Goal: Find specific page/section: Find specific page/section

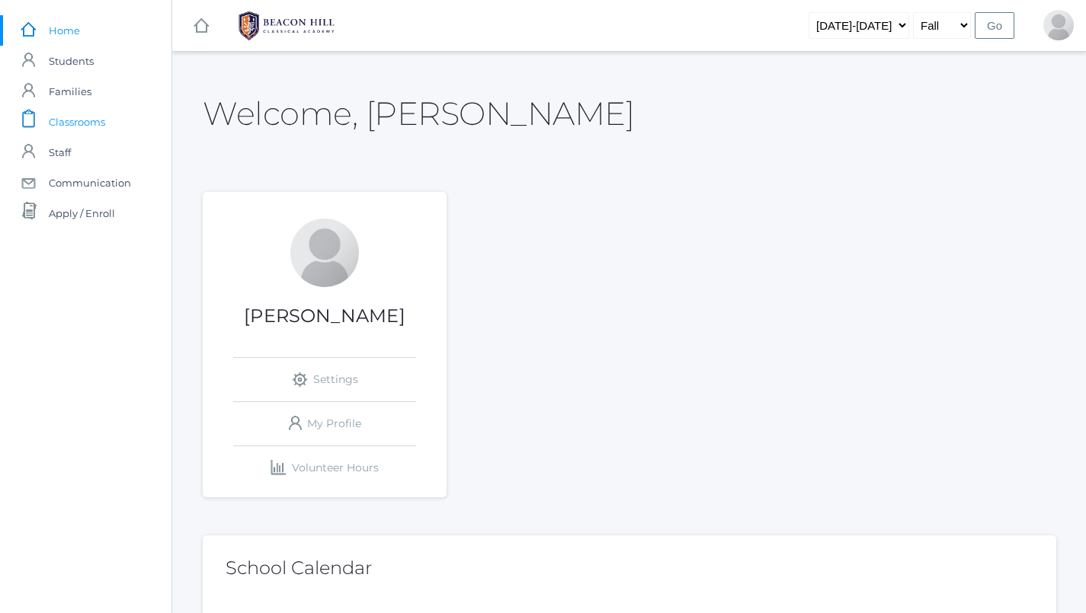
click at [75, 121] on span "Classrooms" at bounding box center [77, 122] width 56 height 30
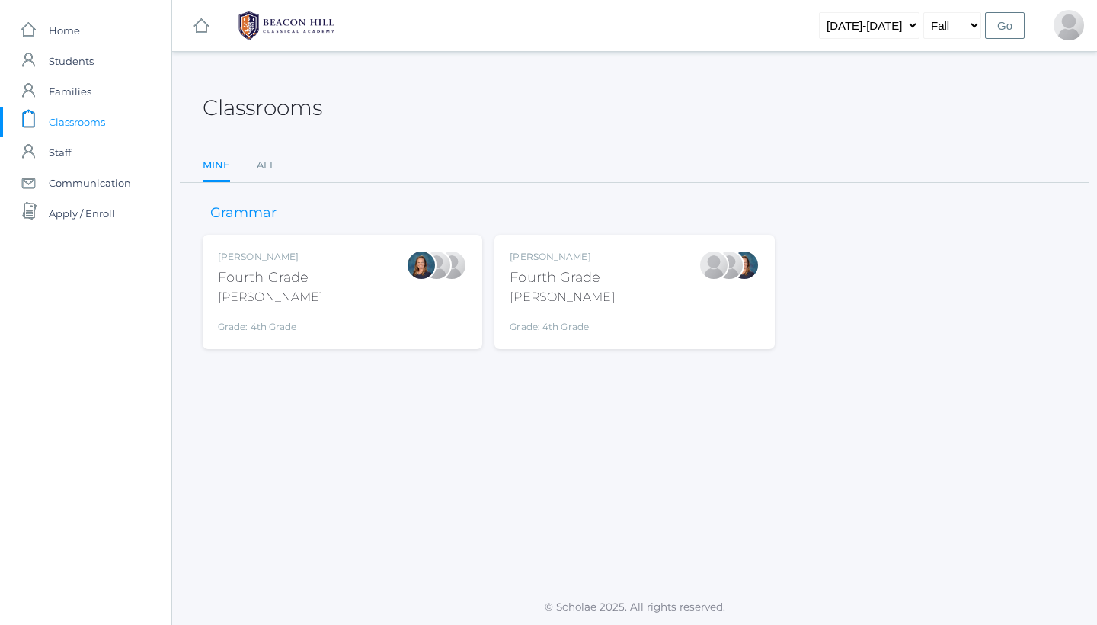
click at [515, 307] on div "Lydia Chaffin Fourth Grade Chaffin Grade: 4th Grade 04LA" at bounding box center [562, 292] width 105 height 84
click at [524, 307] on div "Lydia Chaffin Fourth Grade Chaffin Grade: 4th Grade 04LA" at bounding box center [562, 292] width 105 height 84
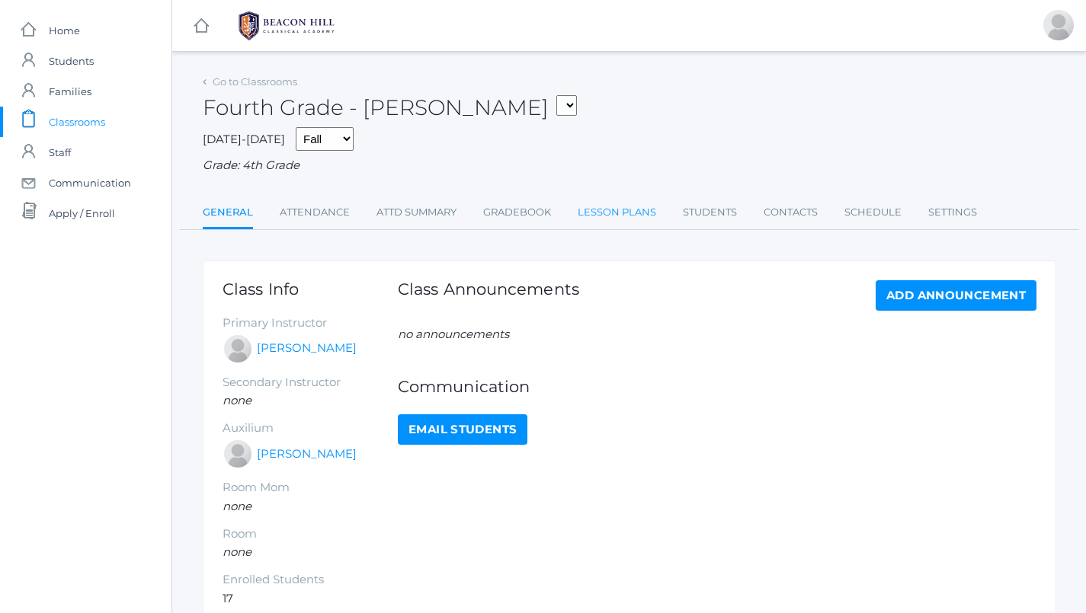
click at [589, 199] on link "Lesson Plans" at bounding box center [617, 212] width 78 height 30
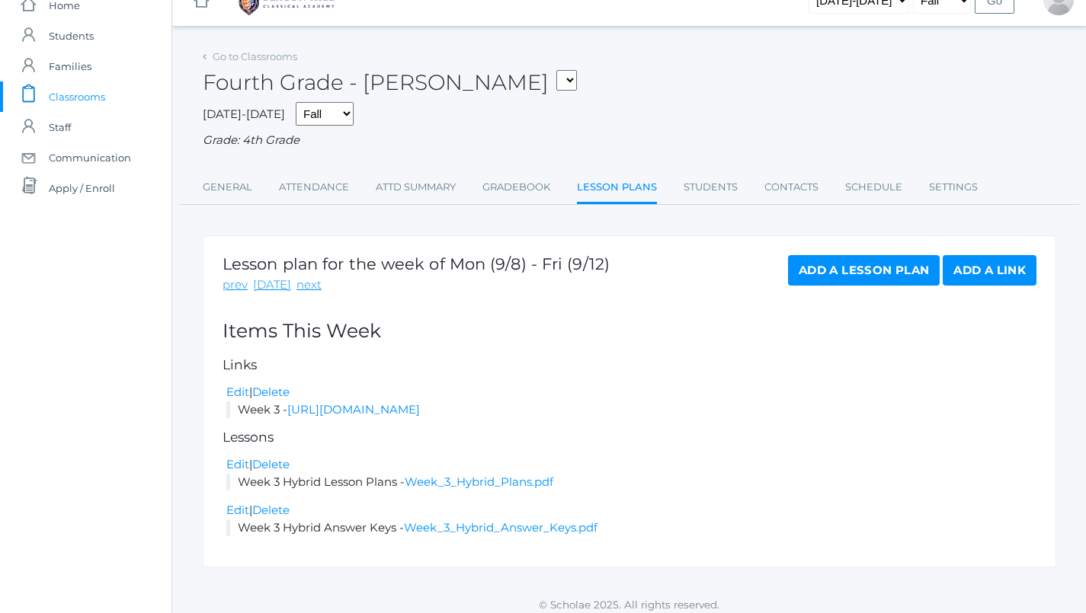
scroll to position [24, 0]
click at [420, 407] on link "[URL][DOMAIN_NAME]" at bounding box center [353, 410] width 133 height 14
